Goal: Check status: Check status

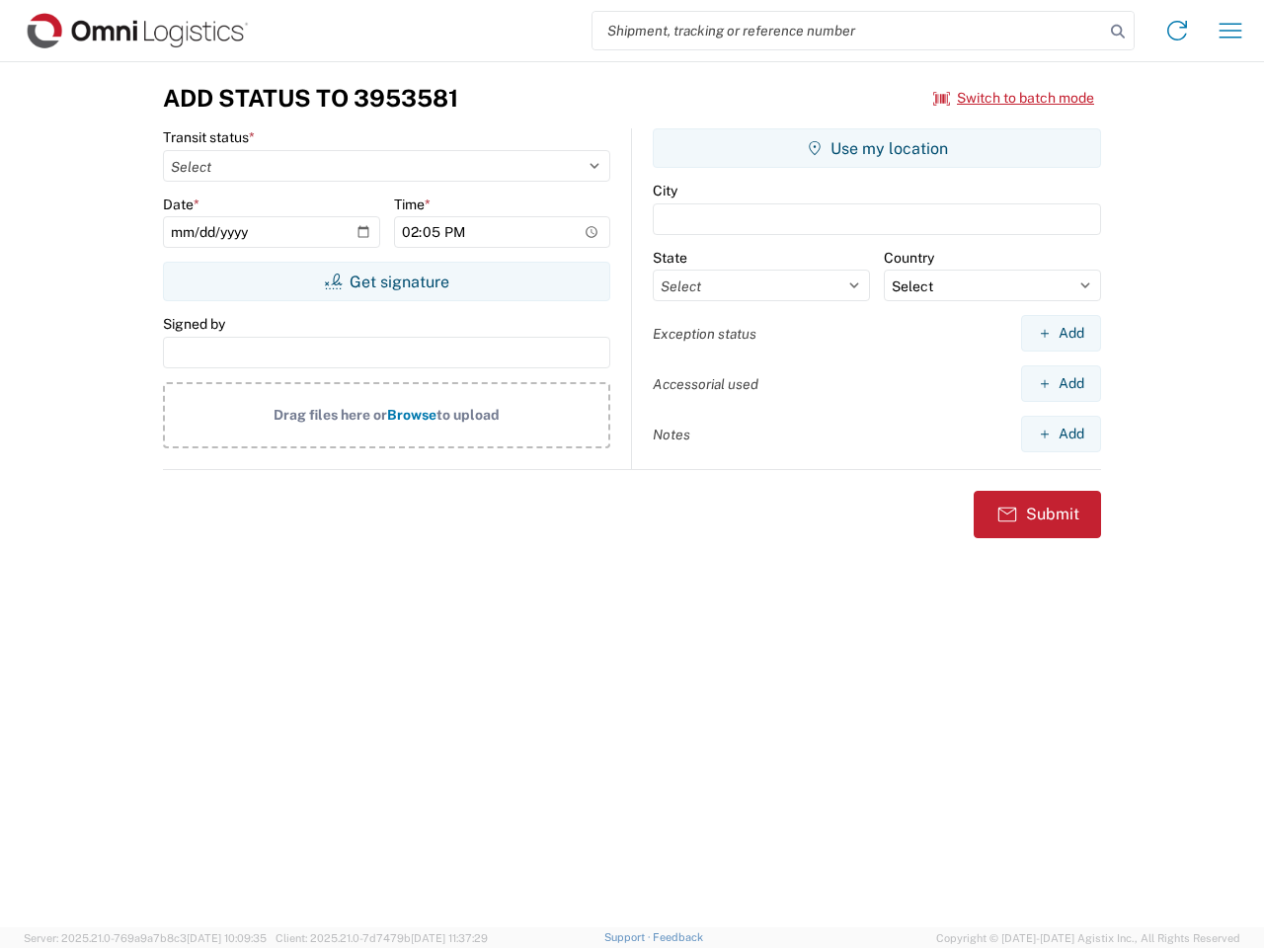
click at [848, 31] on input "search" at bounding box center [849, 31] width 512 height 38
click at [1118, 32] on icon at bounding box center [1118, 32] width 28 height 28
click at [1177, 31] on icon at bounding box center [1177, 31] width 32 height 32
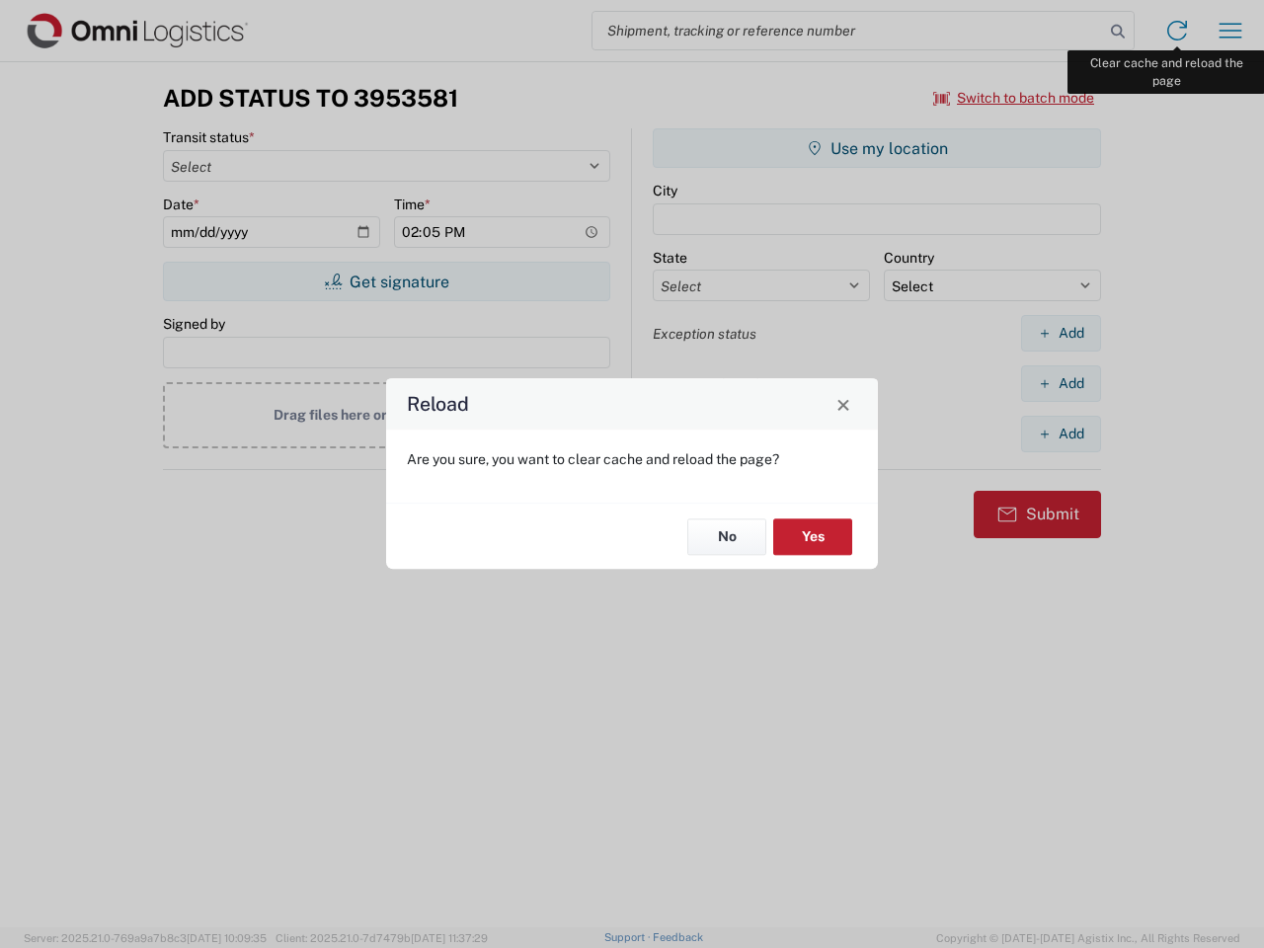
click at [1230, 31] on div "Reload Are you sure, you want to clear cache and reload the page? No Yes" at bounding box center [632, 474] width 1264 height 948
click at [1014, 98] on div "Reload Are you sure, you want to clear cache and reload the page? No Yes" at bounding box center [632, 474] width 1264 height 948
click at [386, 281] on div "Reload Are you sure, you want to clear cache and reload the page? No Yes" at bounding box center [632, 474] width 1264 height 948
click at [877, 148] on div "Reload Are you sure, you want to clear cache and reload the page? No Yes" at bounding box center [632, 474] width 1264 height 948
click at [1061, 333] on div "Reload Are you sure, you want to clear cache and reload the page? No Yes" at bounding box center [632, 474] width 1264 height 948
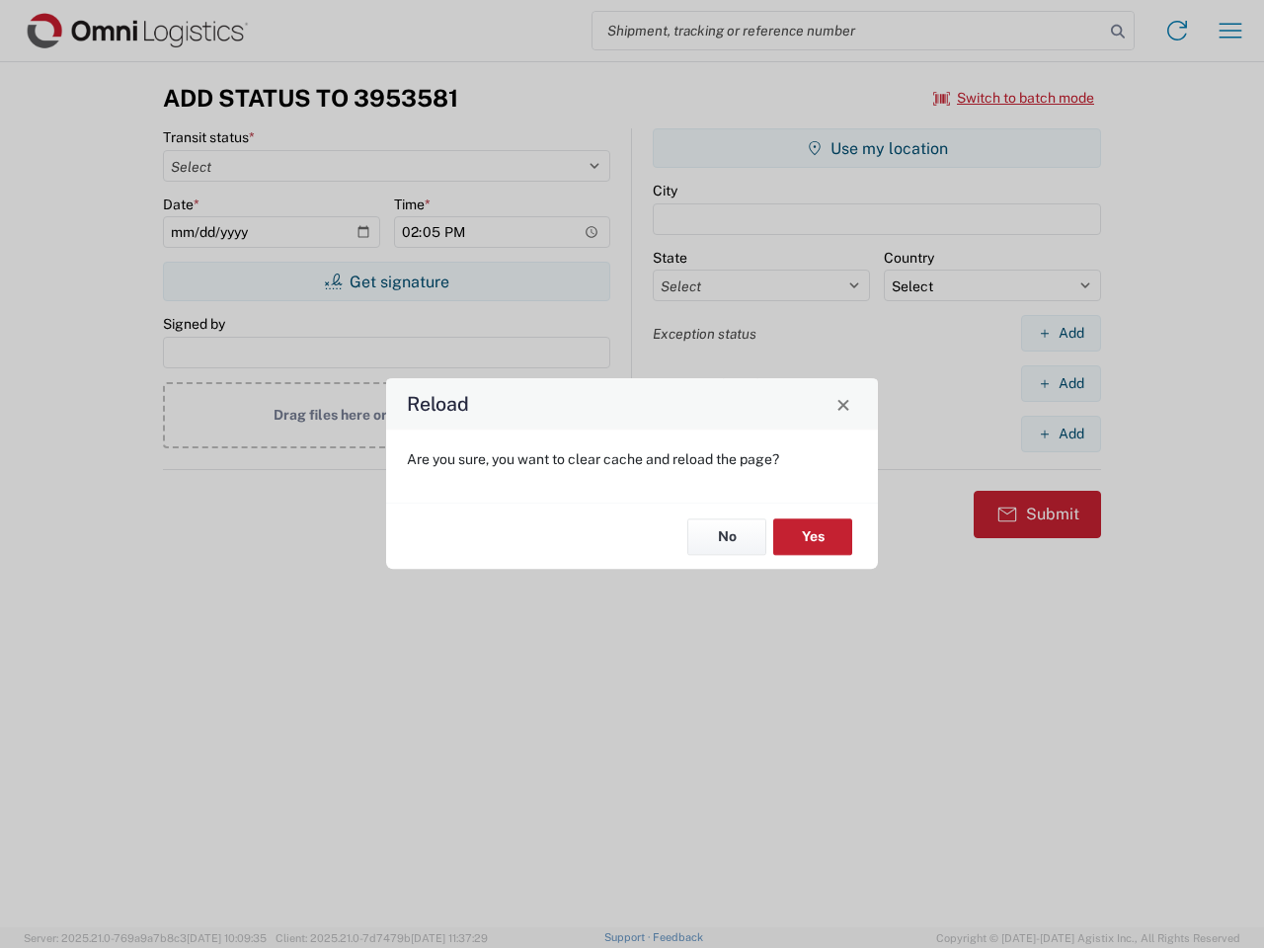
click at [1061, 383] on div "Reload Are you sure, you want to clear cache and reload the page? No Yes" at bounding box center [632, 474] width 1264 height 948
click at [1061, 434] on div "Reload Are you sure, you want to clear cache and reload the page? No Yes" at bounding box center [632, 474] width 1264 height 948
